Goal: Information Seeking & Learning: Find specific fact

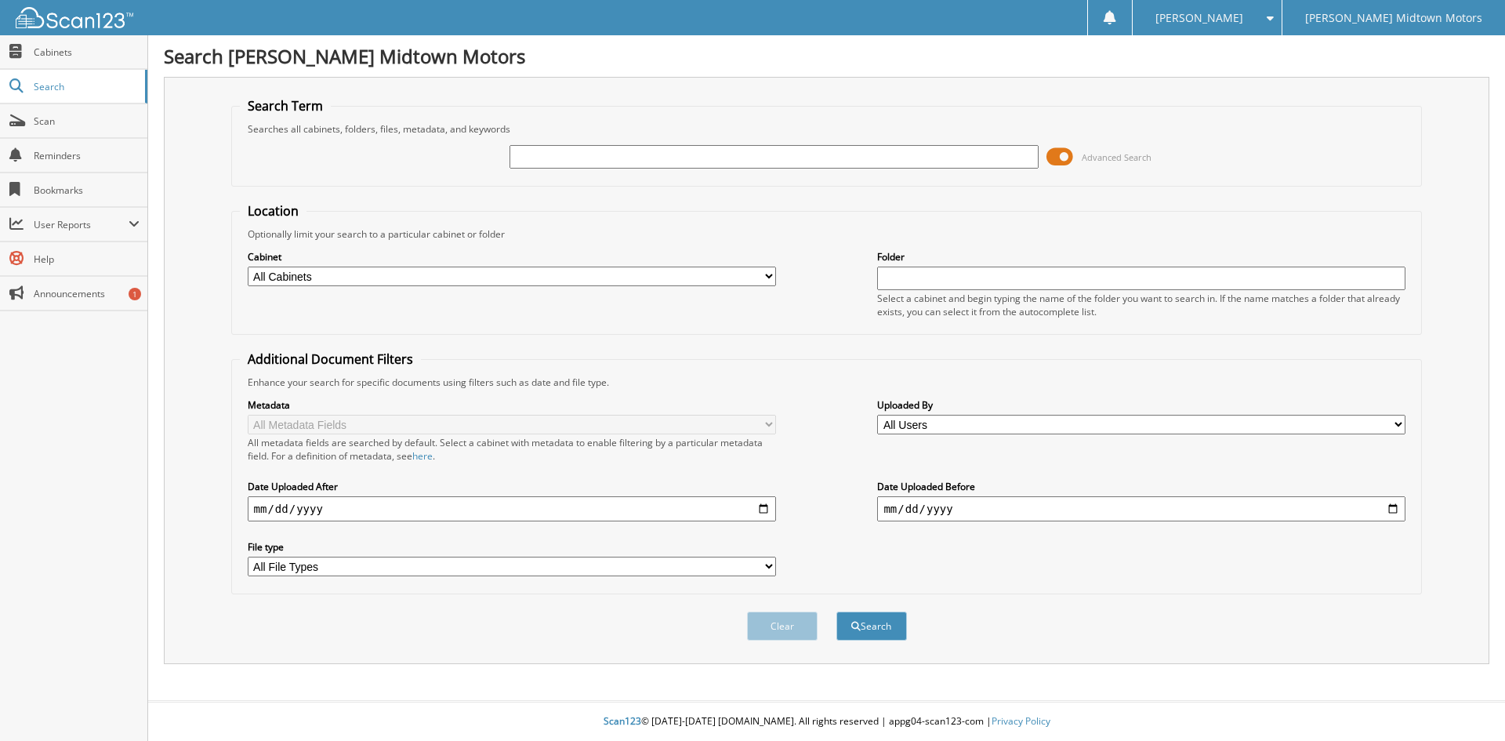
click at [630, 161] on input "text" at bounding box center [773, 157] width 528 height 24
type input "p7667a"
click at [836, 611] on button "Search" at bounding box center [871, 625] width 71 height 29
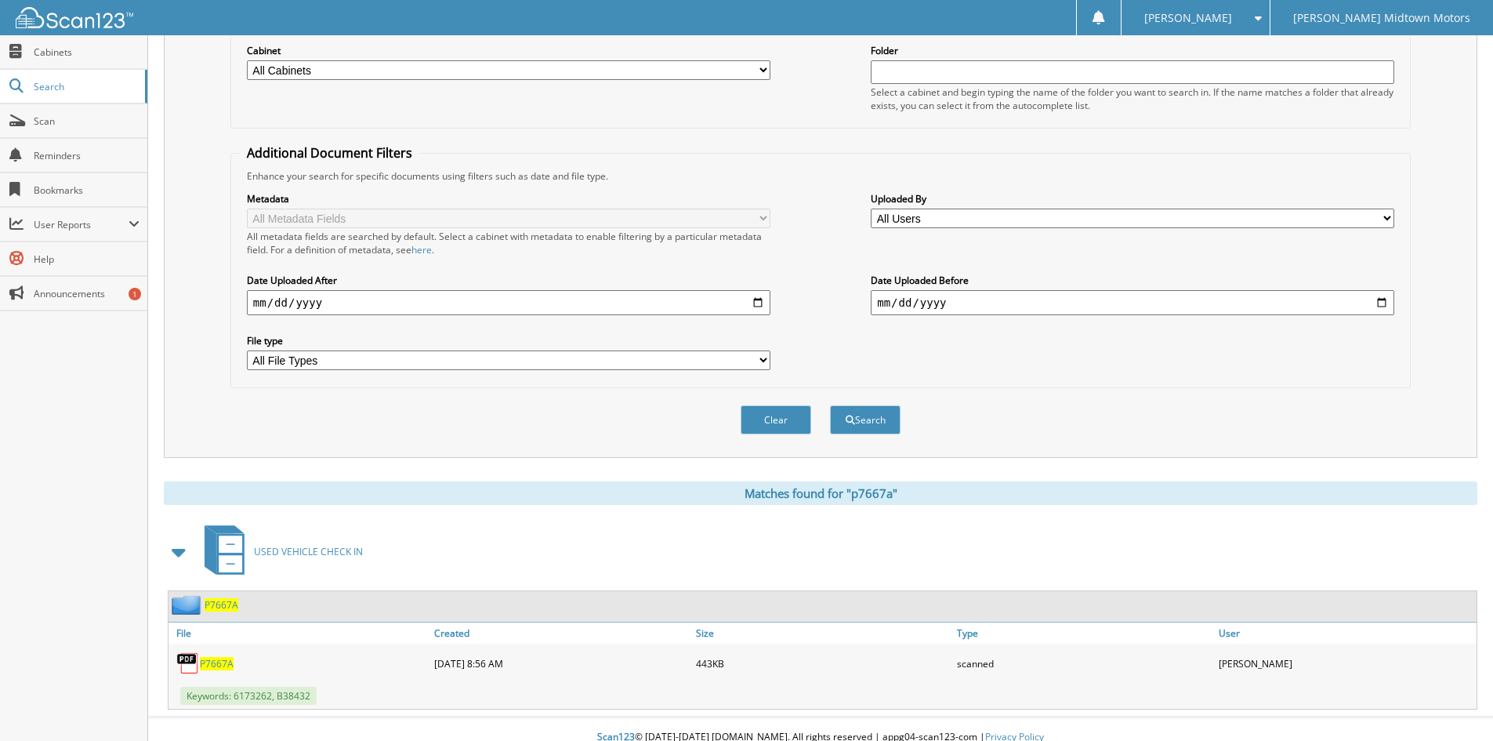
scroll to position [223, 0]
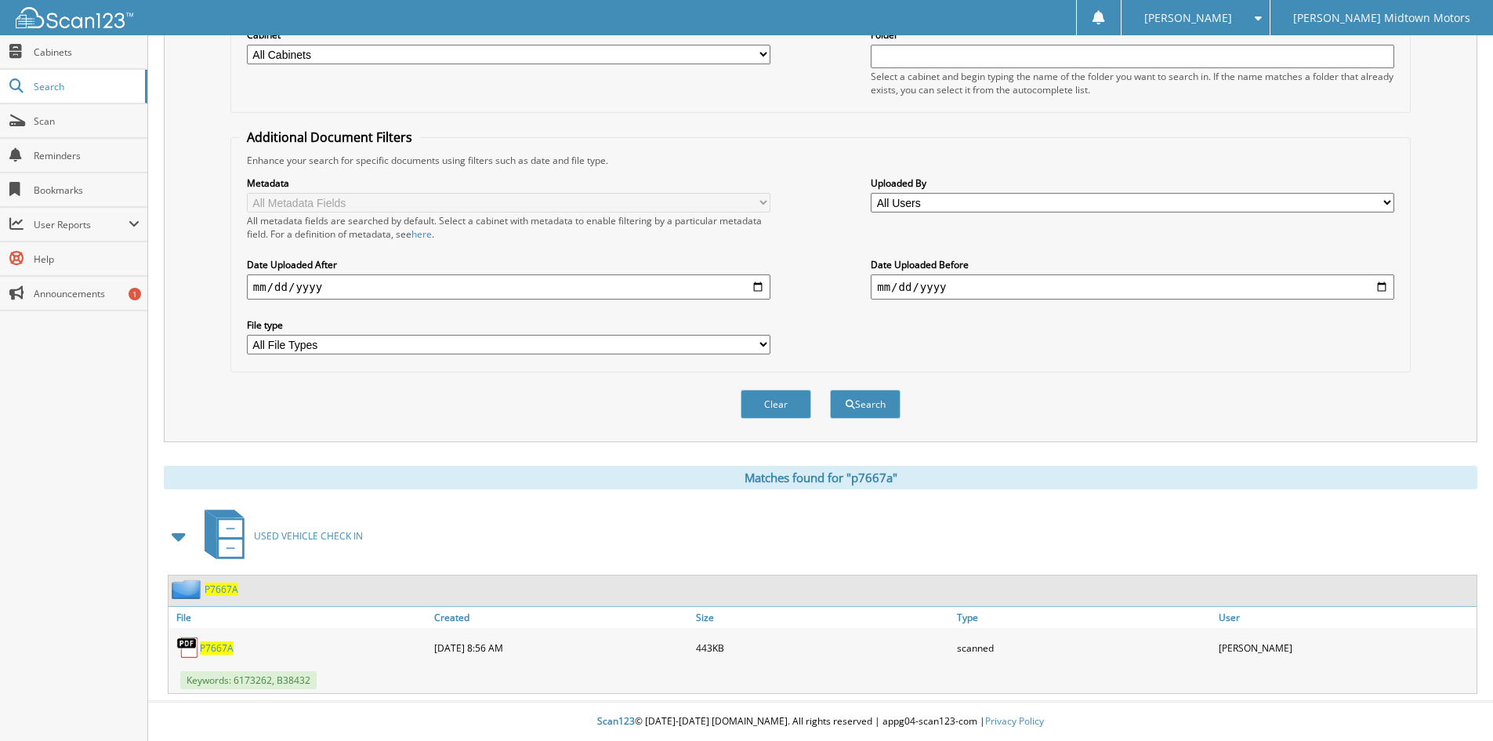
click at [226, 651] on span "P7667A" at bounding box center [217, 647] width 34 height 13
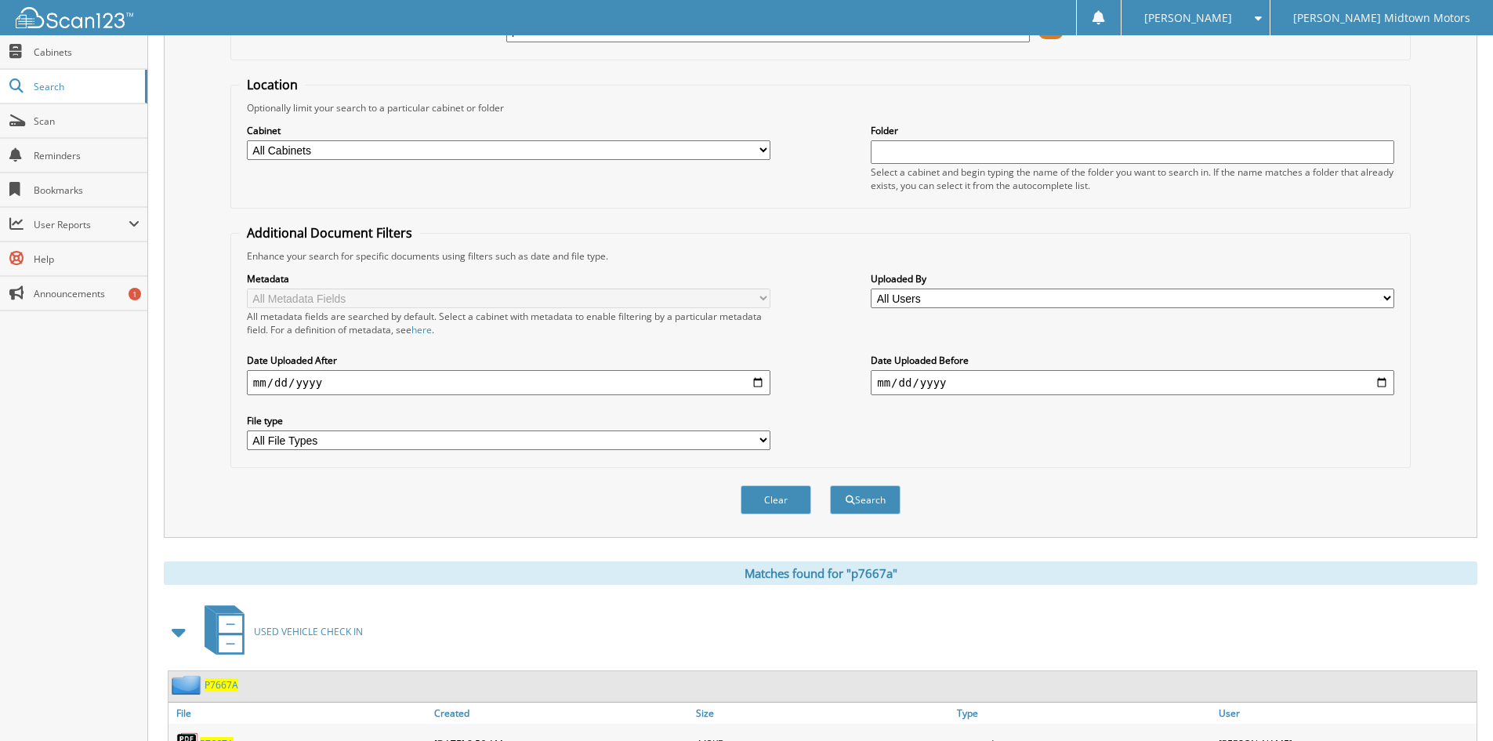
scroll to position [0, 0]
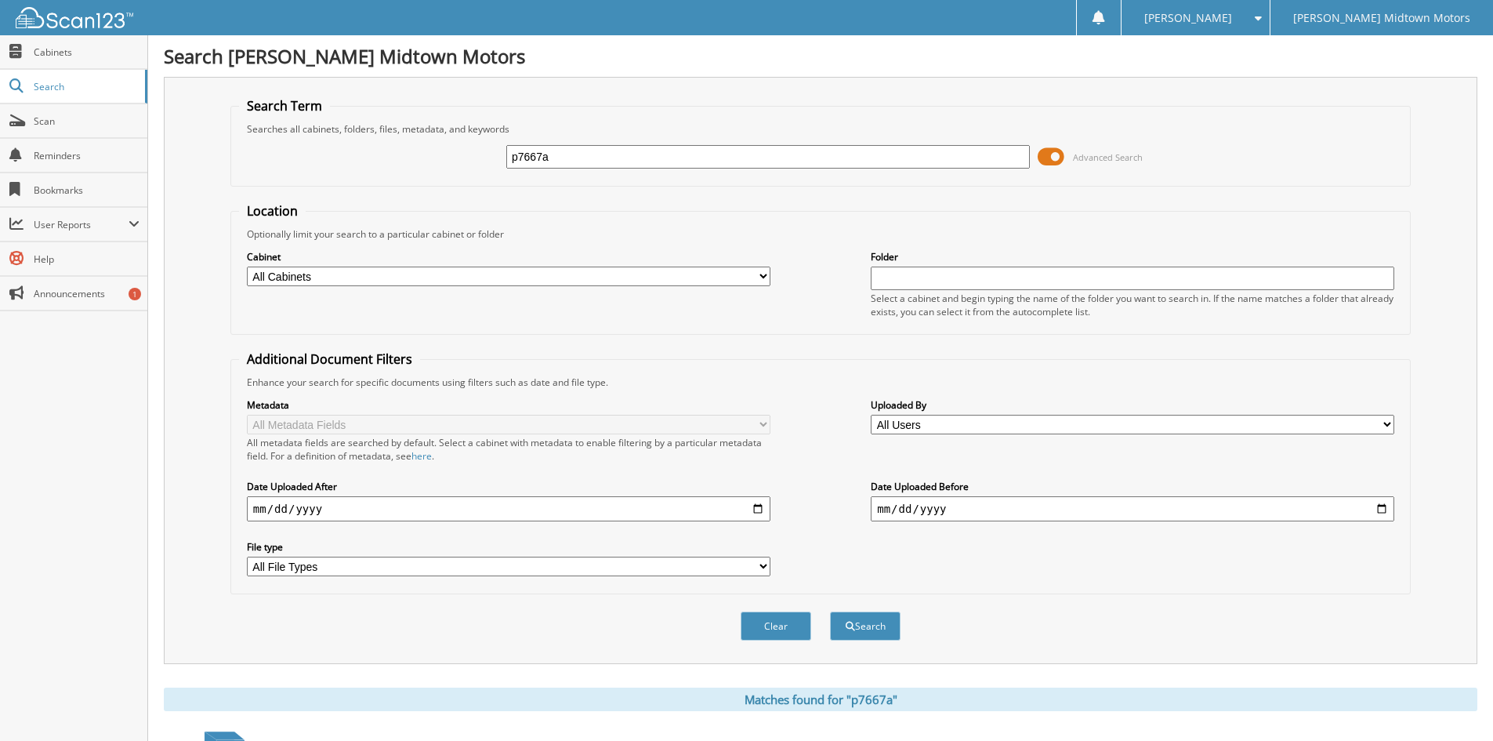
drag, startPoint x: 671, startPoint y: 165, endPoint x: 349, endPoint y: 162, distance: 322.1
click at [349, 162] on div "p7667a Advanced Search" at bounding box center [820, 157] width 1163 height 42
type input "q307a"
click at [830, 611] on button "Search" at bounding box center [865, 625] width 71 height 29
click at [597, 165] on input "q307a" at bounding box center [768, 157] width 524 height 24
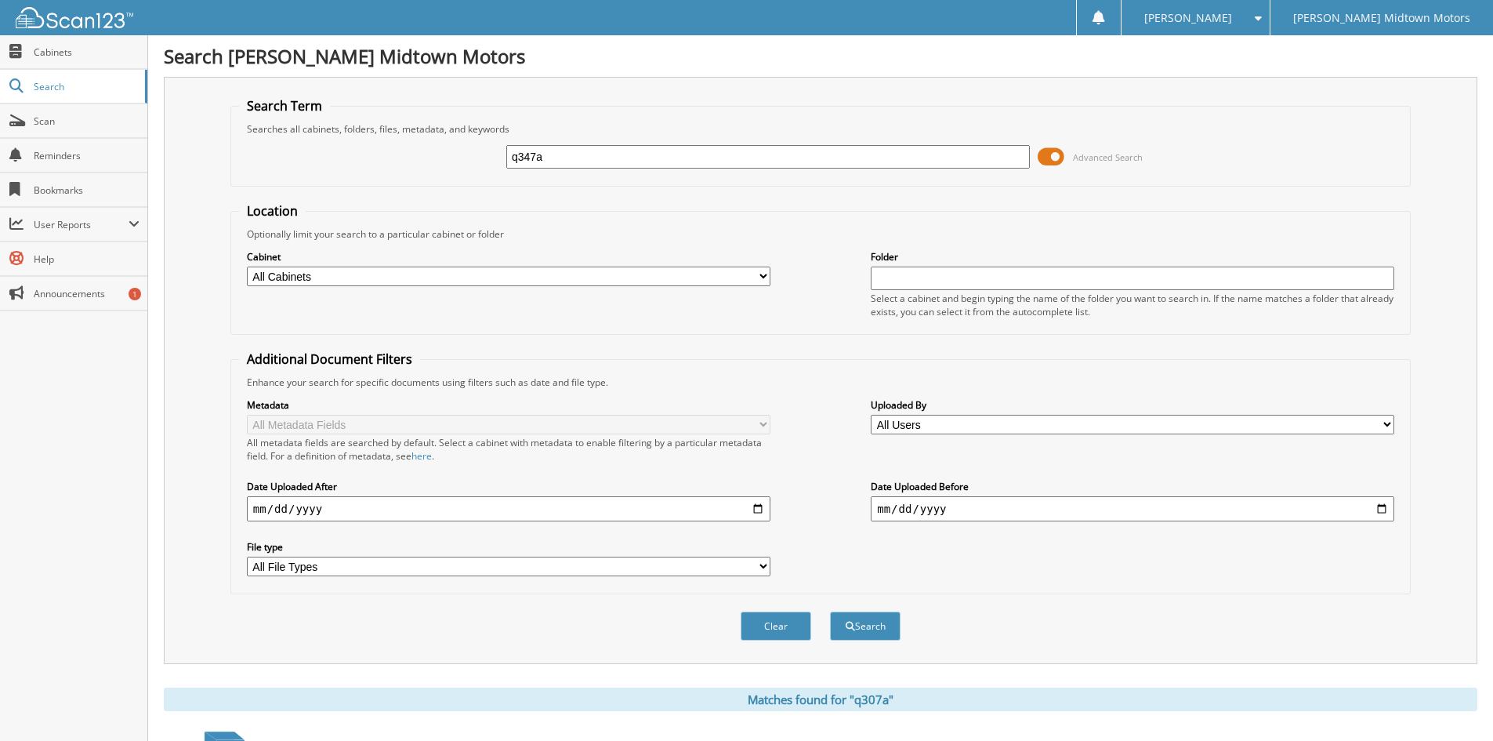
type input "q347a"
click at [830, 611] on button "Search" at bounding box center [865, 625] width 71 height 29
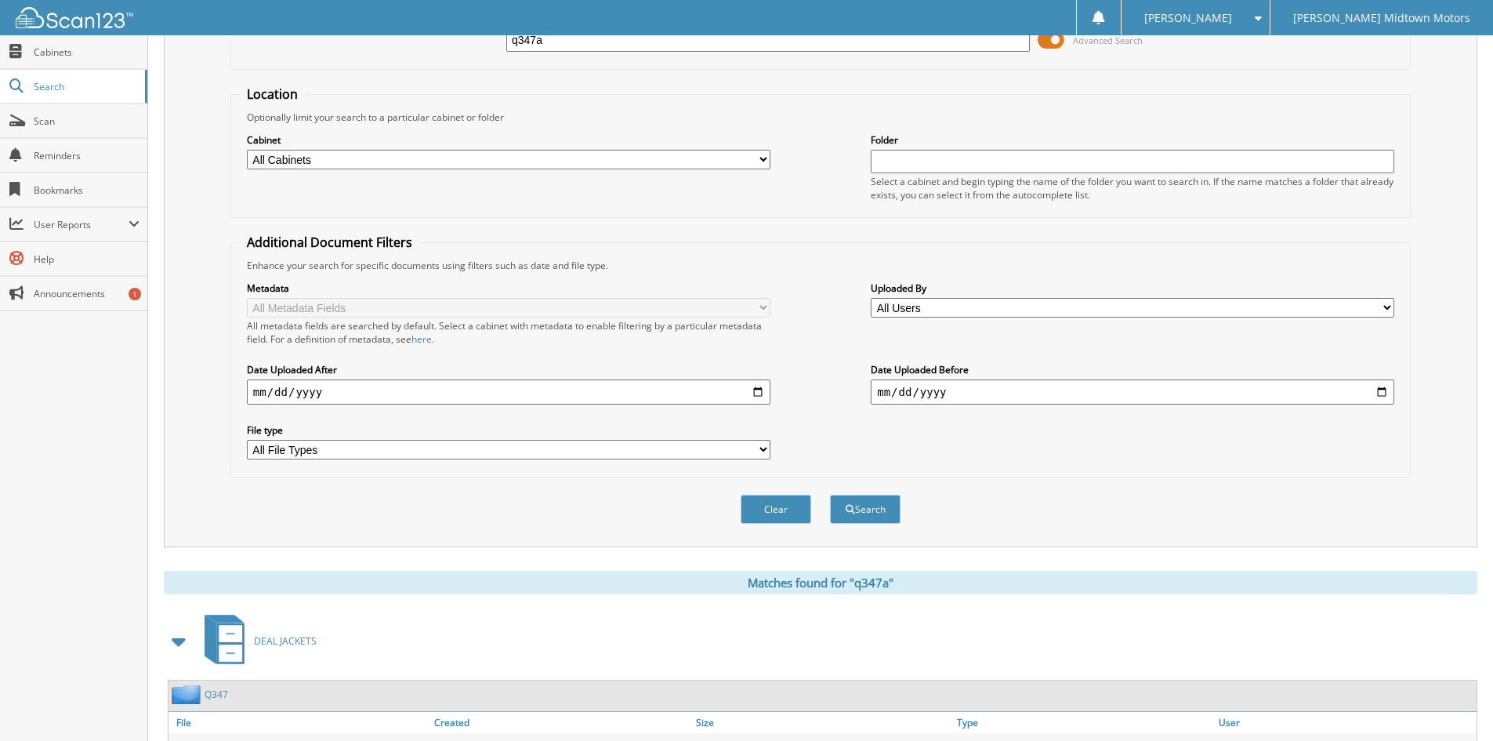
scroll to position [419, 0]
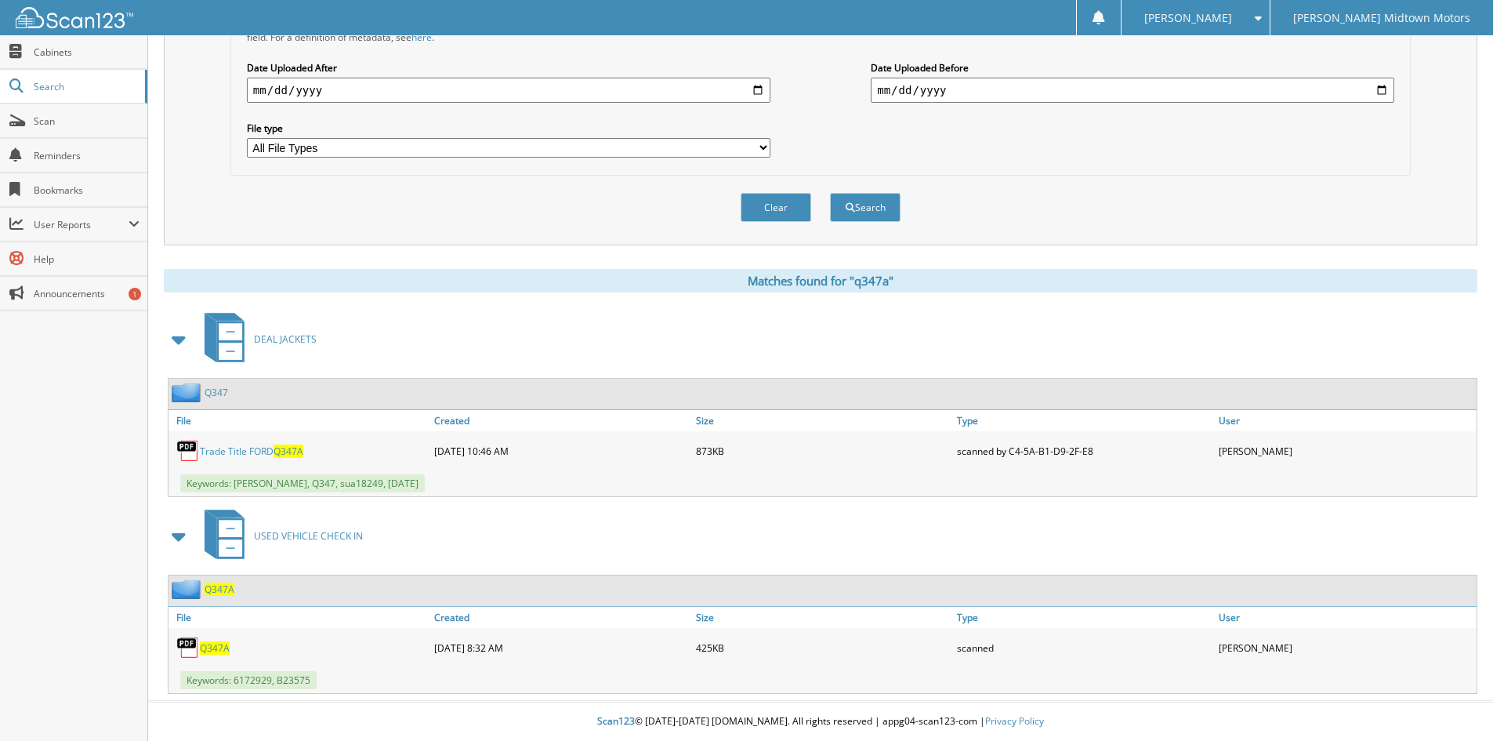
click at [765, 185] on div "Clear Search" at bounding box center [820, 207] width 1180 height 63
click at [766, 223] on div "Clear" at bounding box center [776, 207] width 74 height 32
click at [772, 212] on button "Clear" at bounding box center [776, 207] width 71 height 29
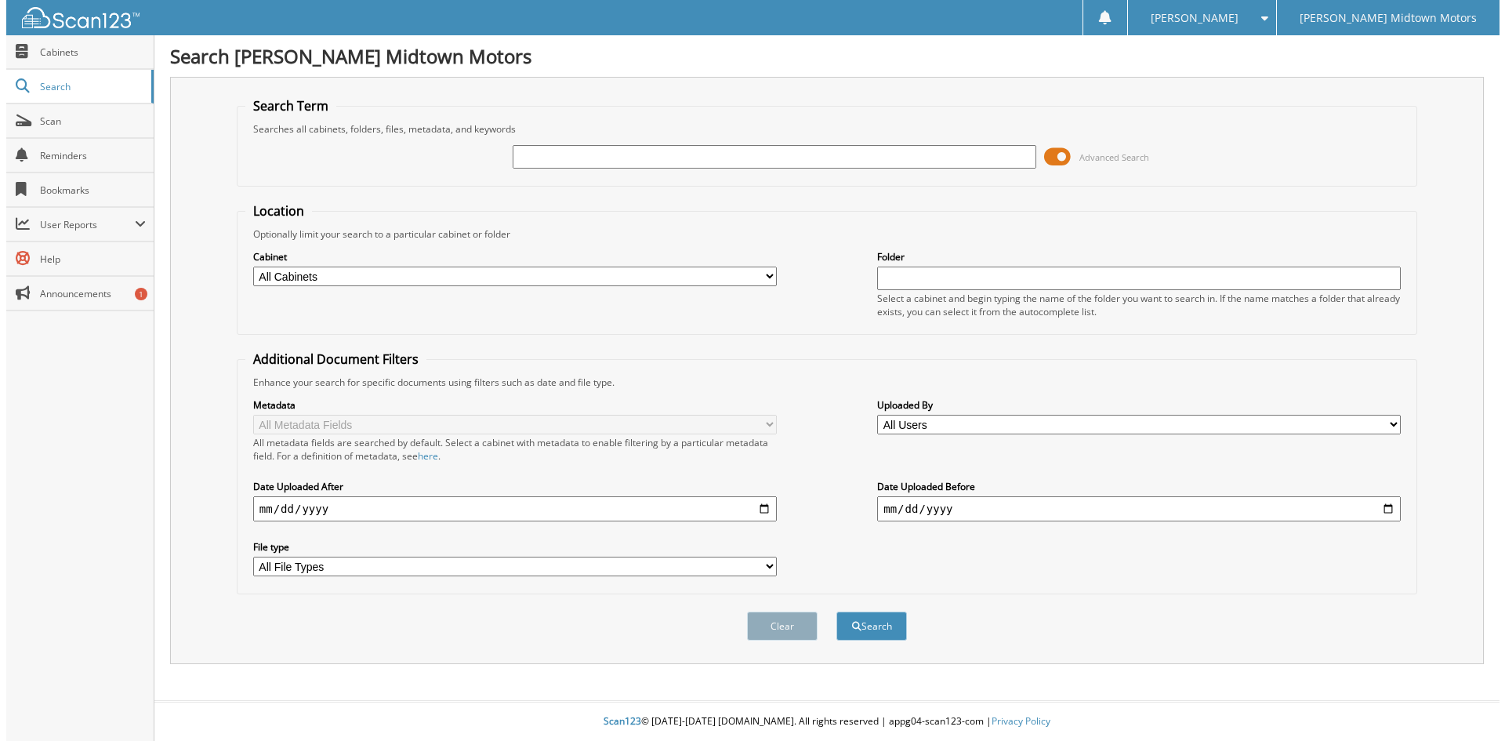
scroll to position [0, 0]
click at [759, 161] on input "text" at bounding box center [773, 157] width 528 height 24
type input "p7700a"
click at [836, 611] on button "Search" at bounding box center [871, 625] width 71 height 29
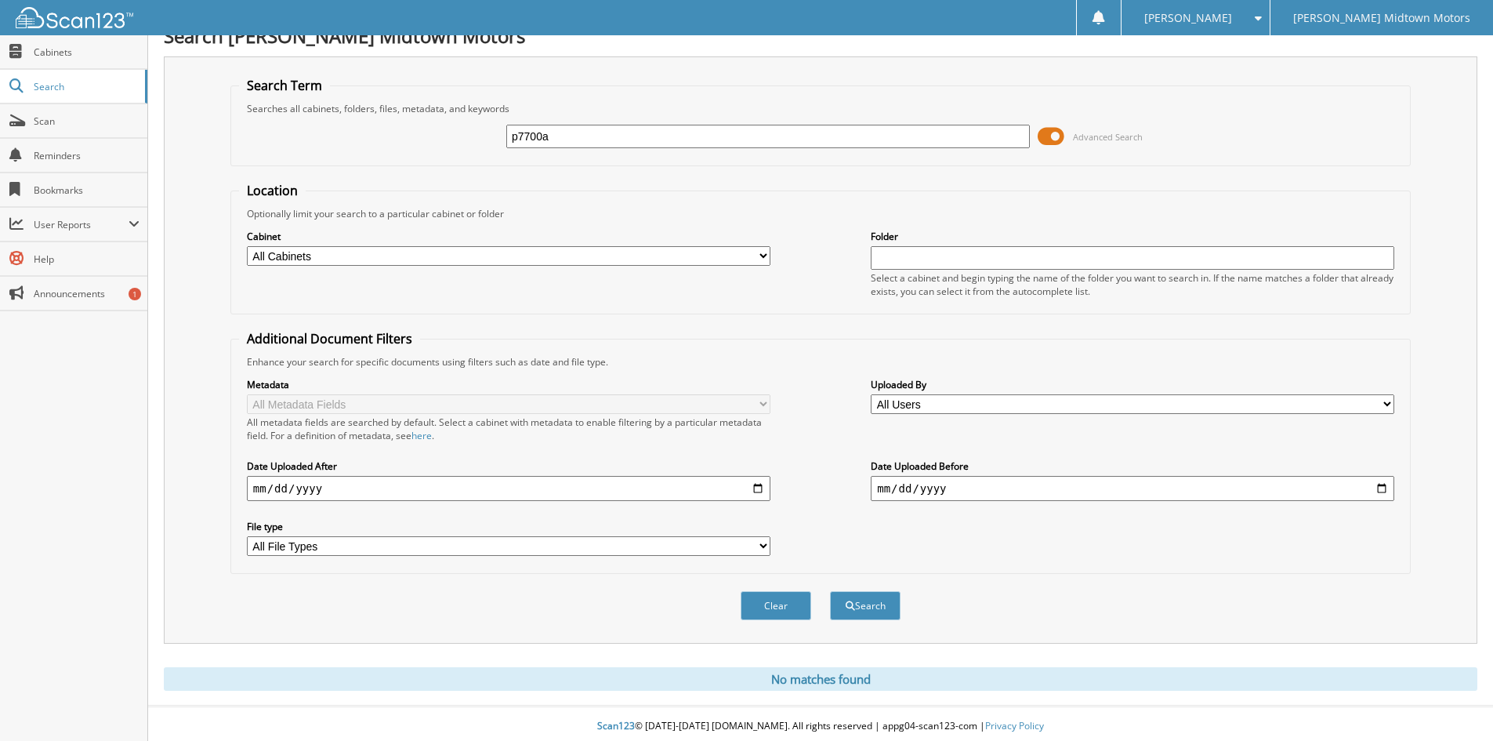
scroll to position [26, 0]
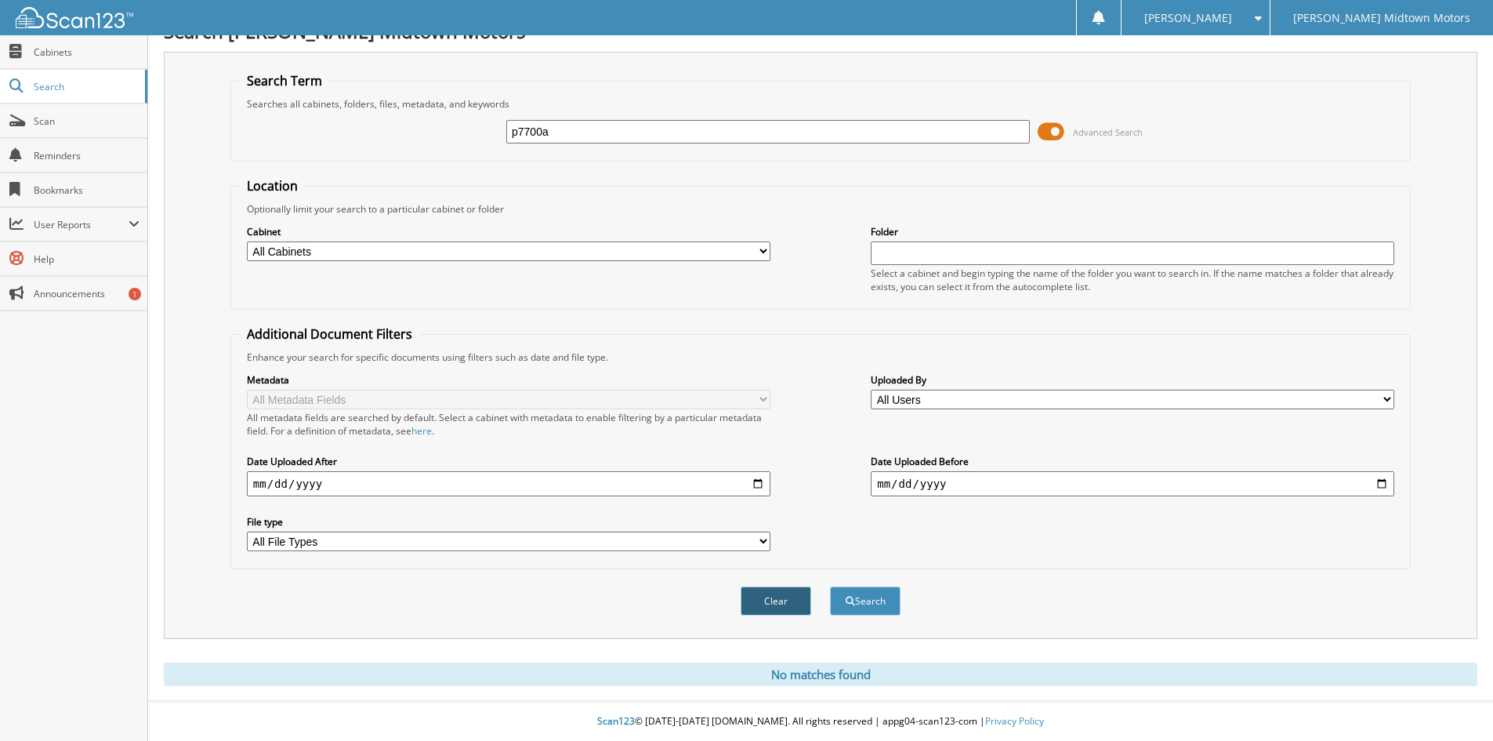
click at [756, 607] on button "Clear" at bounding box center [776, 600] width 71 height 29
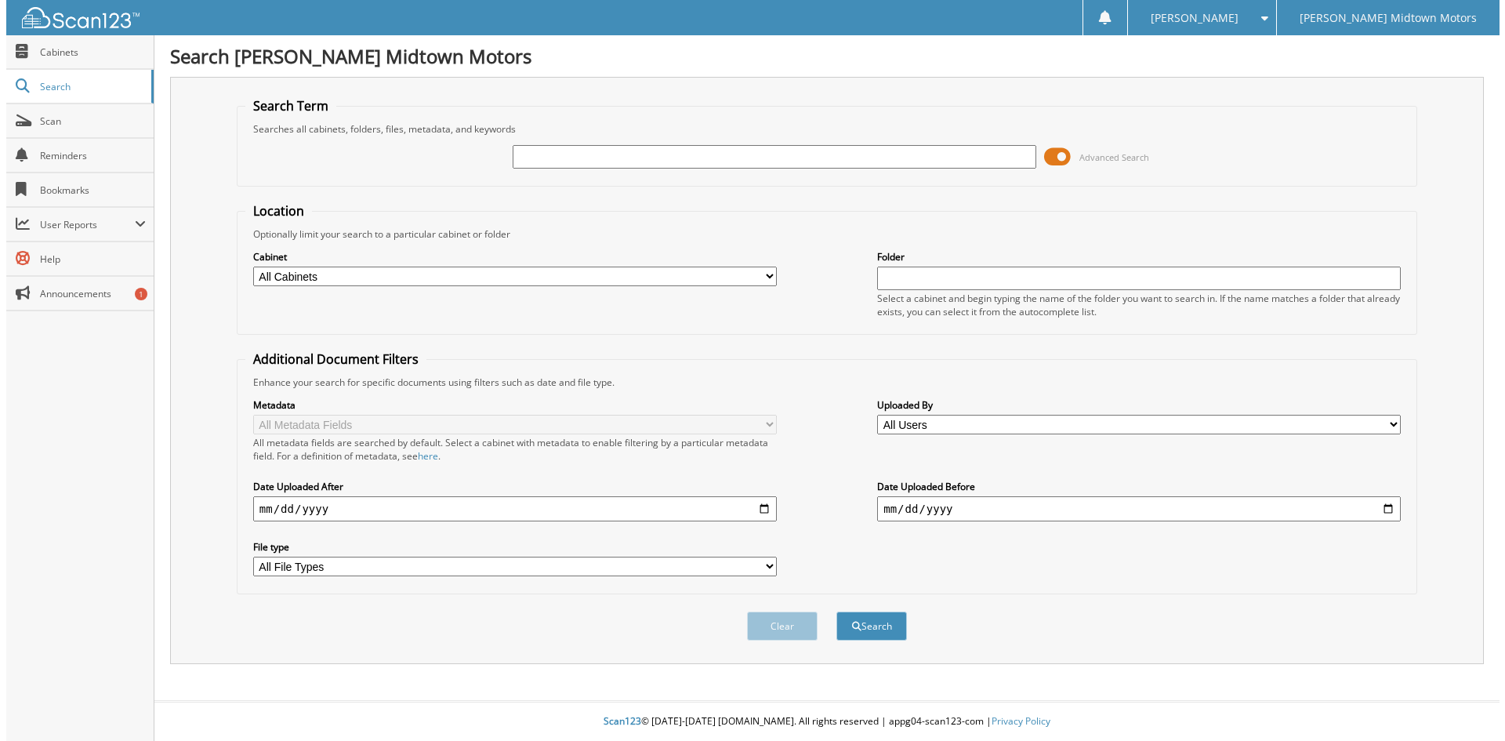
scroll to position [0, 0]
click at [866, 157] on input "text" at bounding box center [773, 157] width 528 height 24
type input "o575a"
click at [836, 611] on button "Search" at bounding box center [871, 625] width 71 height 29
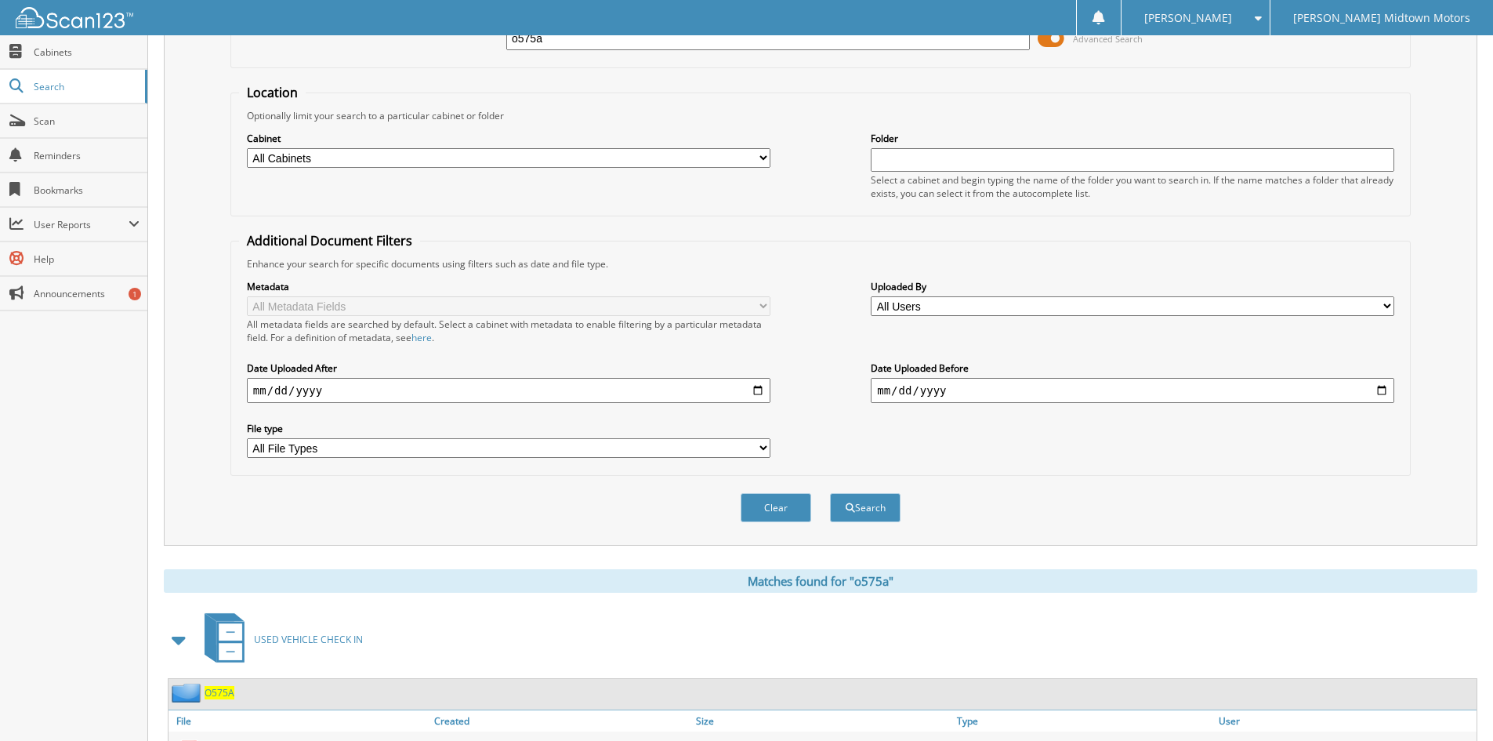
scroll to position [223, 0]
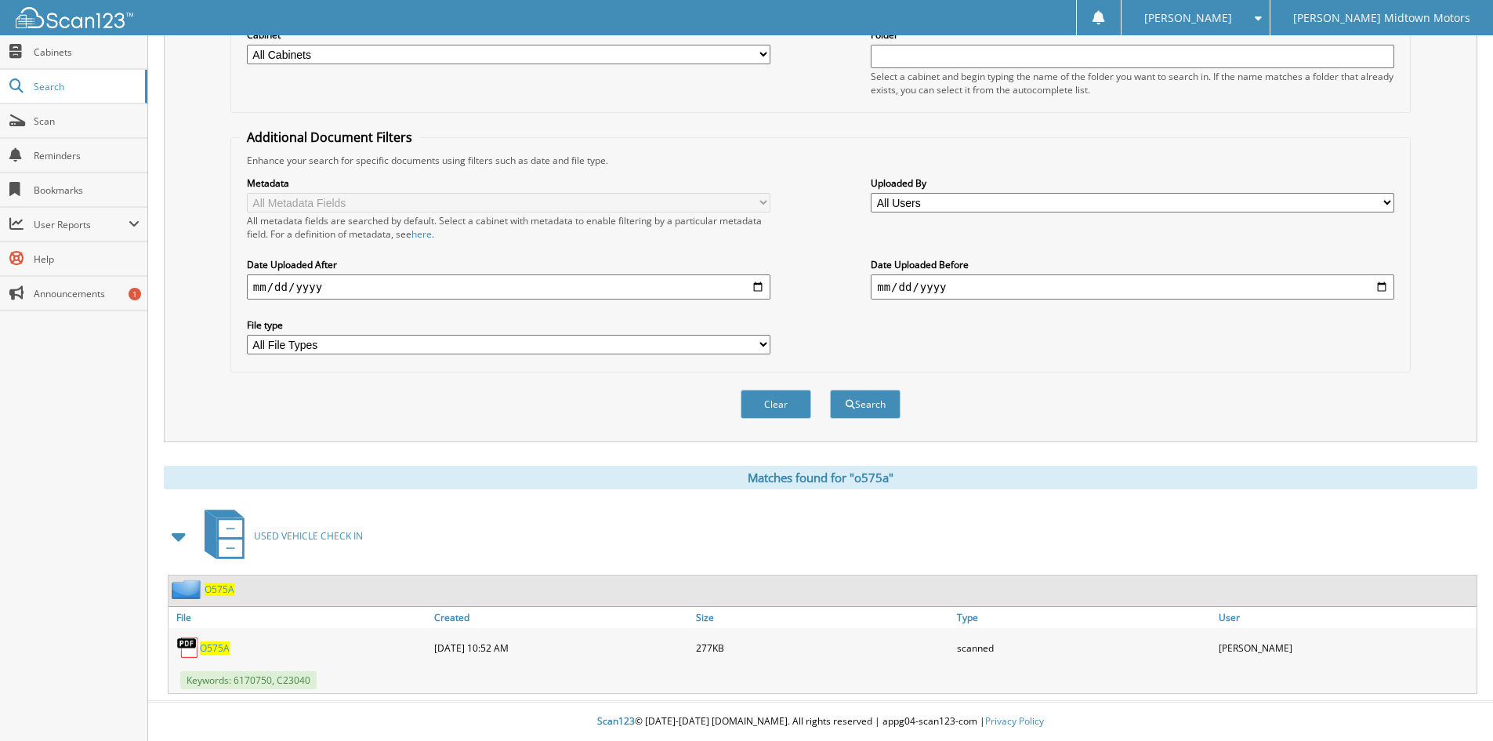
click at [216, 642] on span "O575A" at bounding box center [215, 647] width 30 height 13
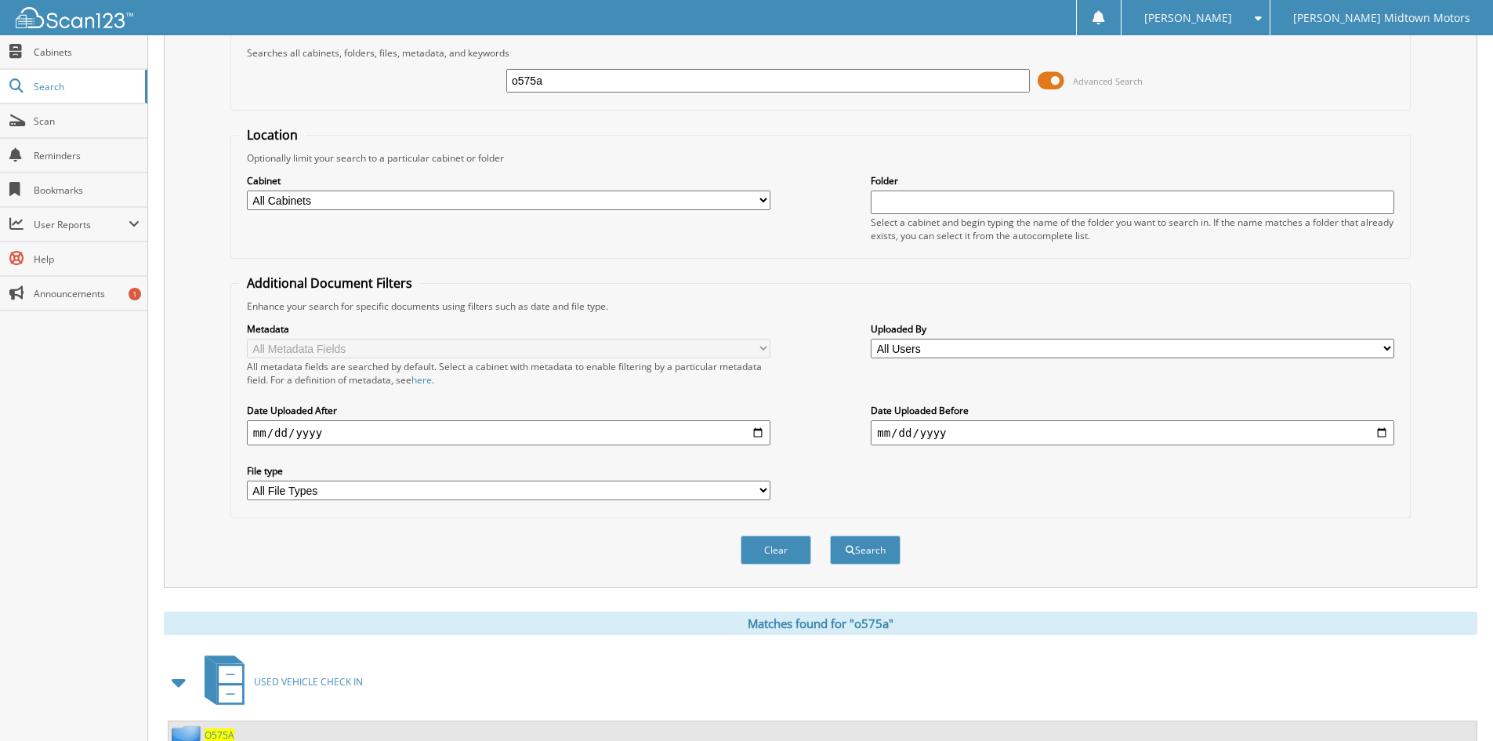
scroll to position [66, 0]
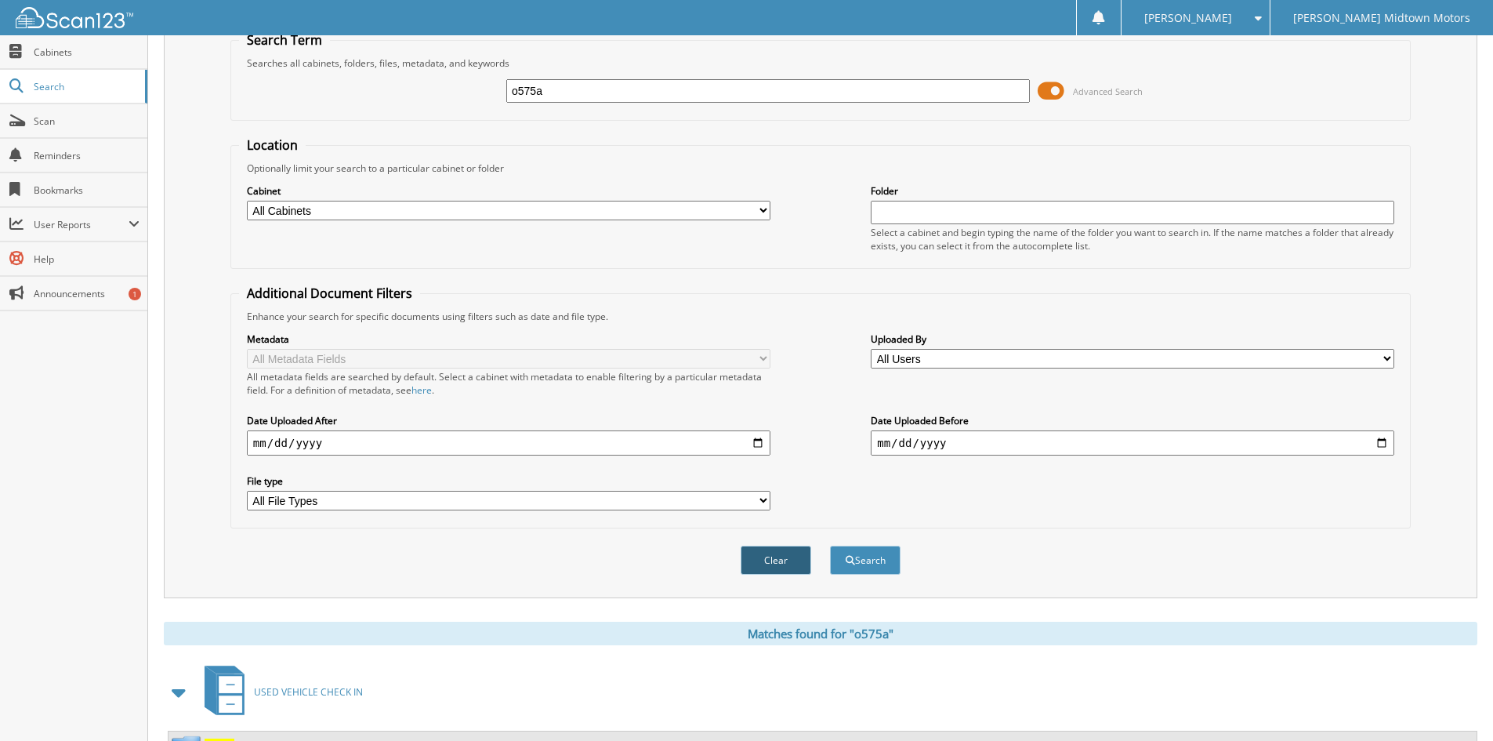
drag, startPoint x: 760, startPoint y: 582, endPoint x: 756, endPoint y: 571, distance: 12.4
click at [759, 583] on div "Clear Search" at bounding box center [820, 559] width 1180 height 63
click at [755, 571] on button "Clear" at bounding box center [776, 559] width 71 height 29
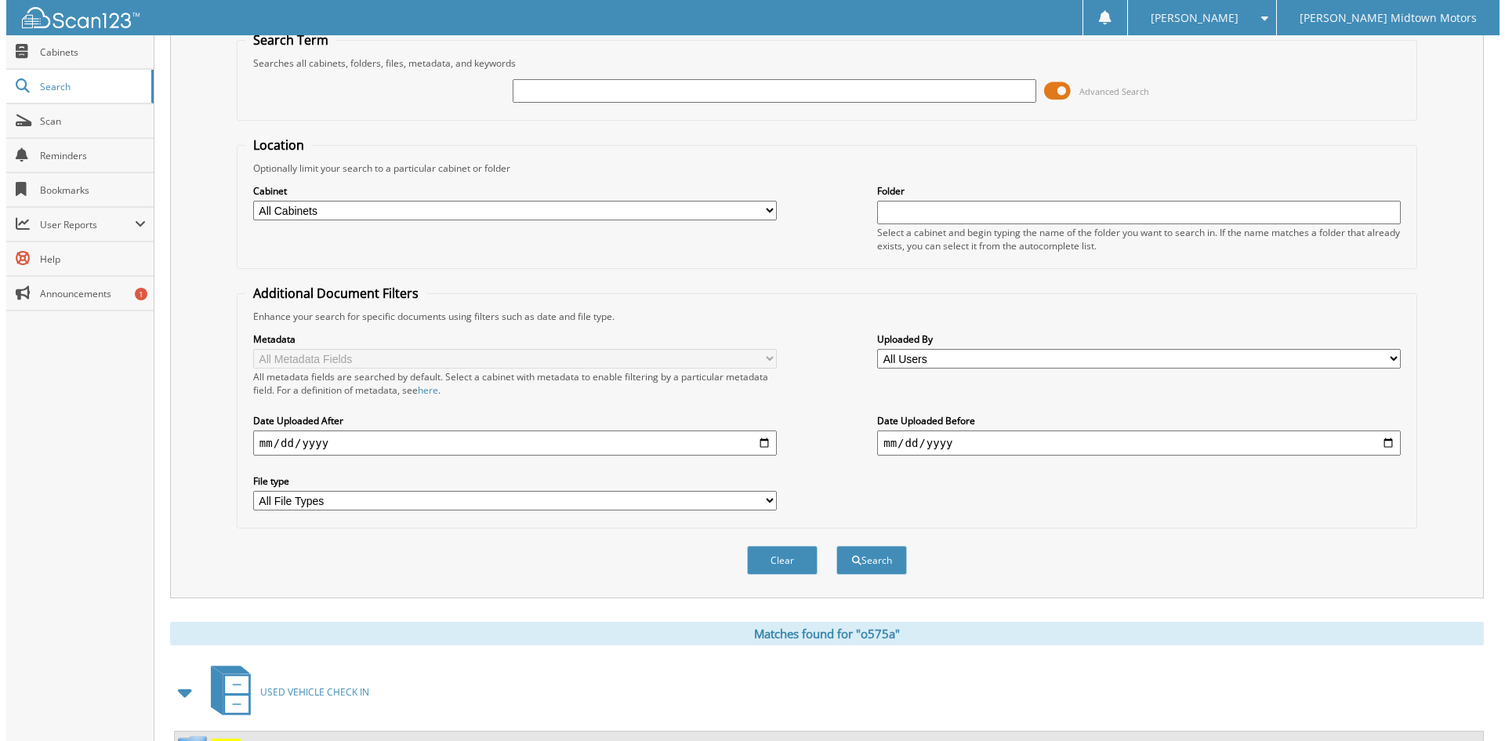
scroll to position [0, 0]
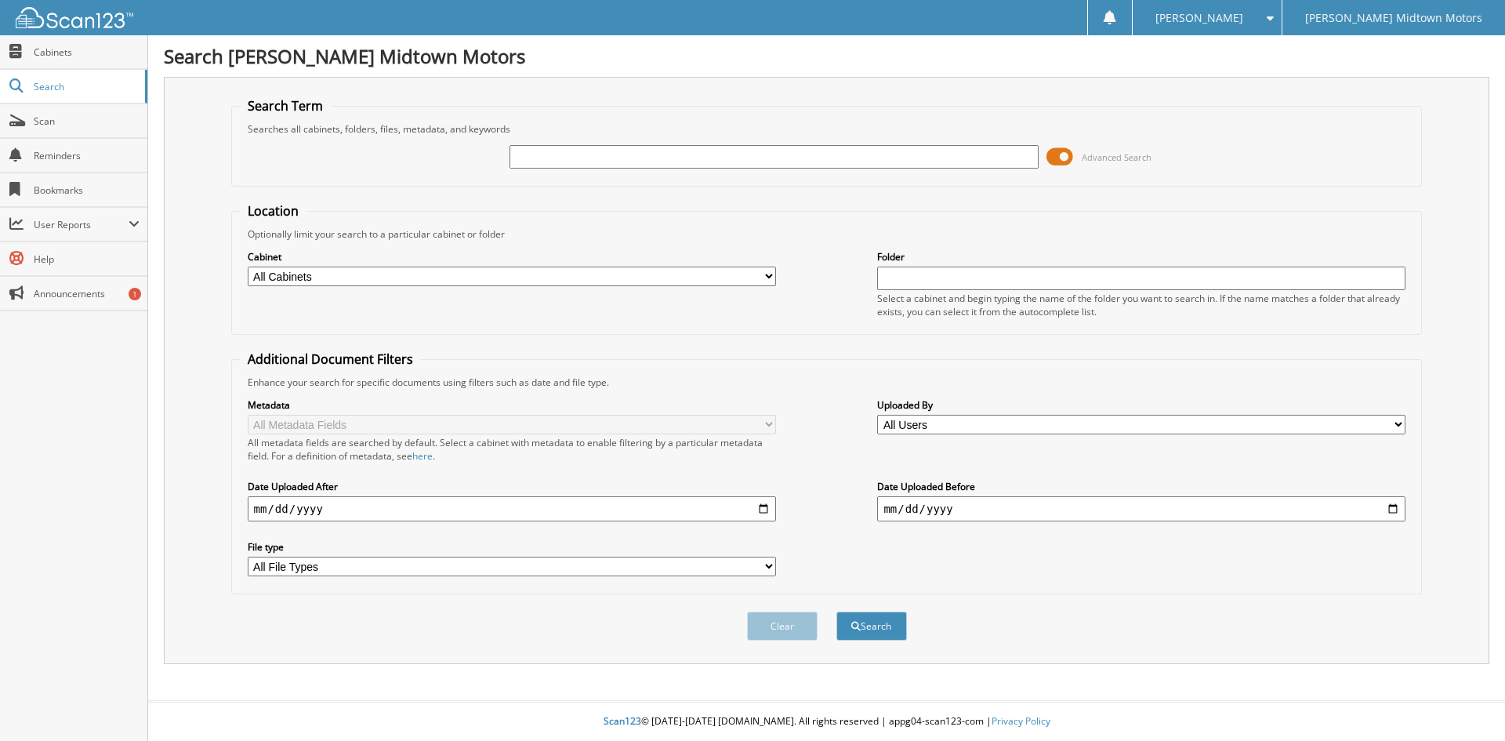
click at [640, 164] on input "text" at bounding box center [773, 157] width 528 height 24
type input "p7703a"
click at [836, 611] on button "Search" at bounding box center [871, 625] width 71 height 29
